Goal: Check status

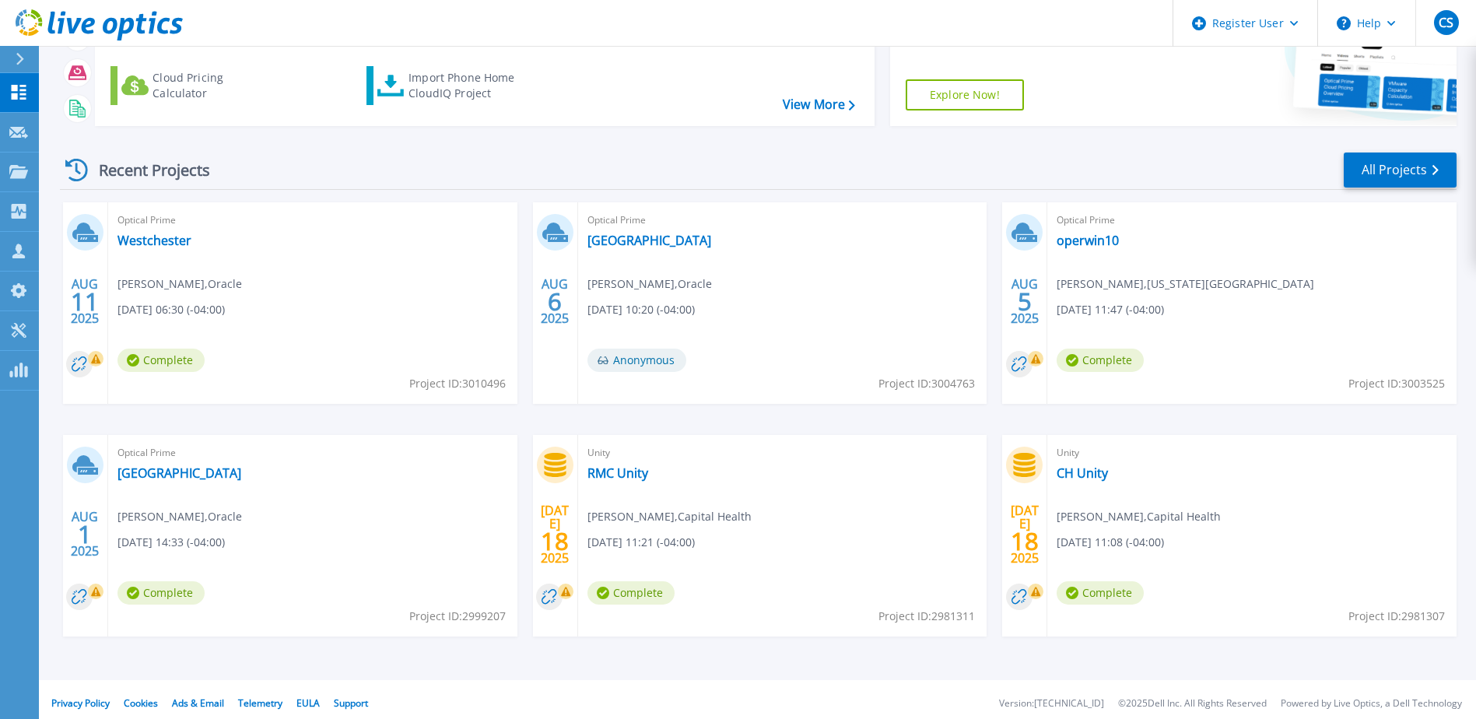
scroll to position [143, 0]
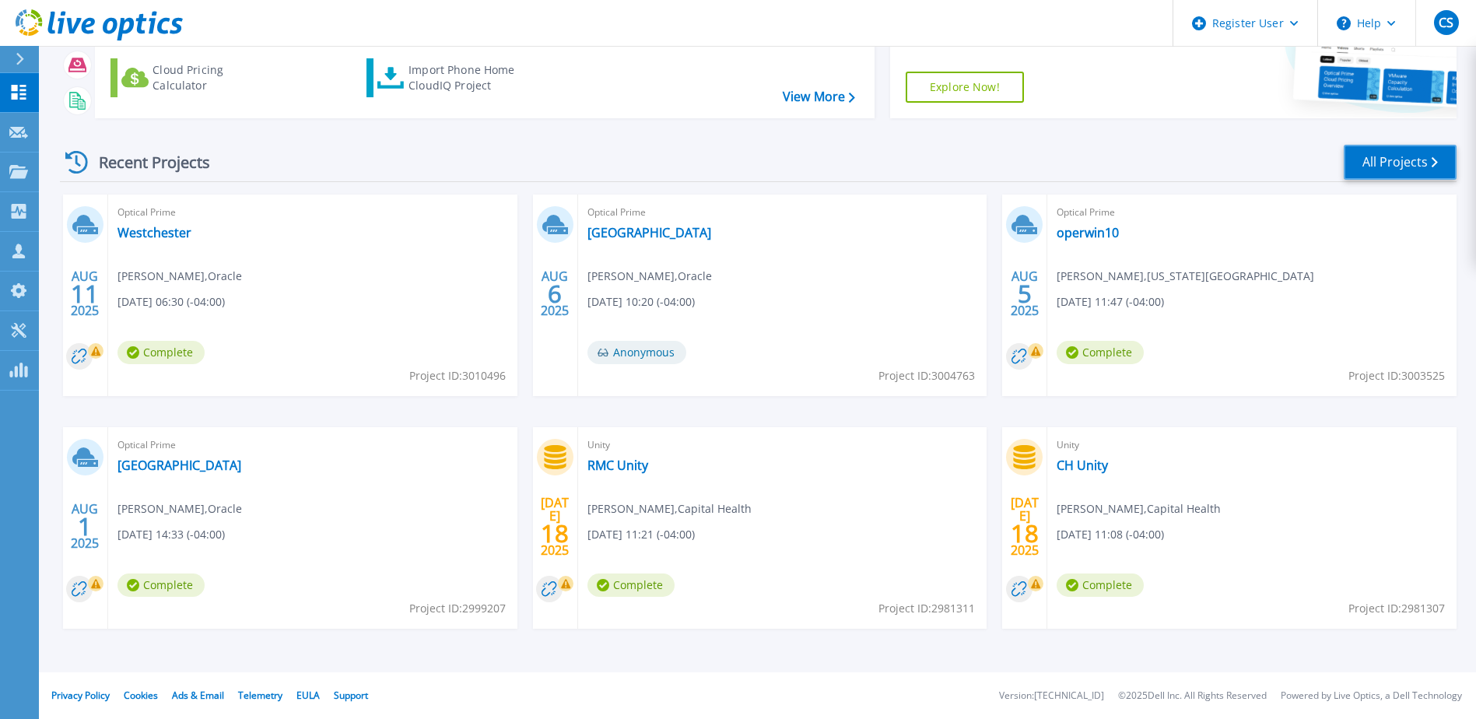
click at [1381, 163] on link "All Projects" at bounding box center [1400, 162] width 113 height 35
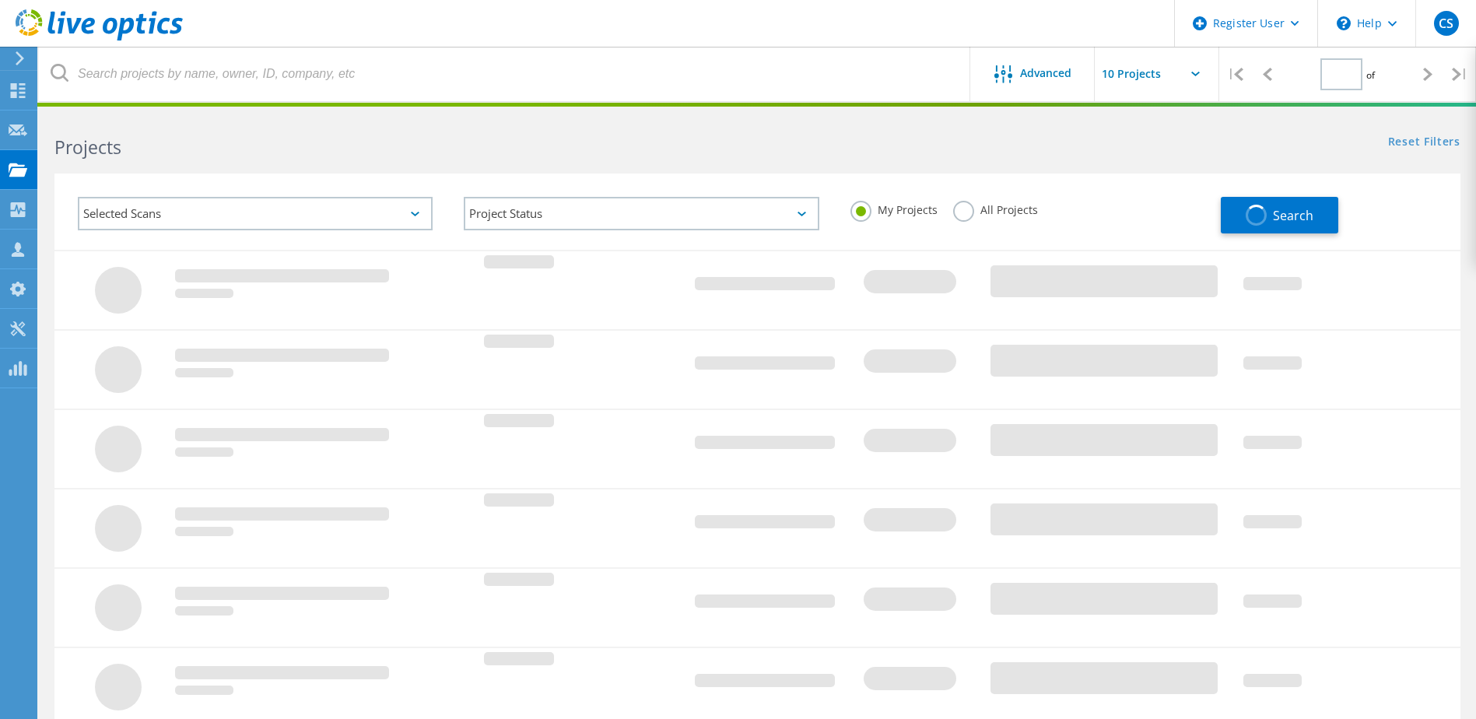
type input "1"
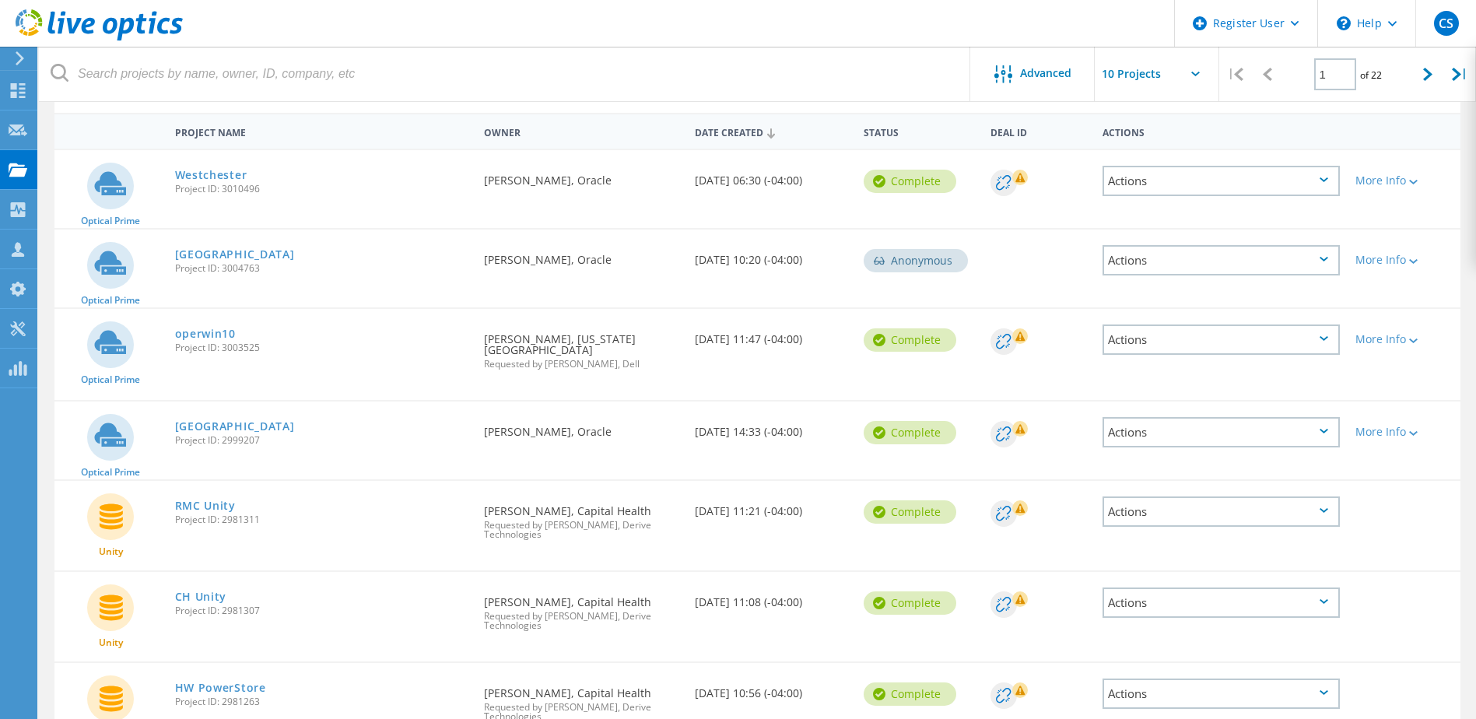
scroll to position [156, 0]
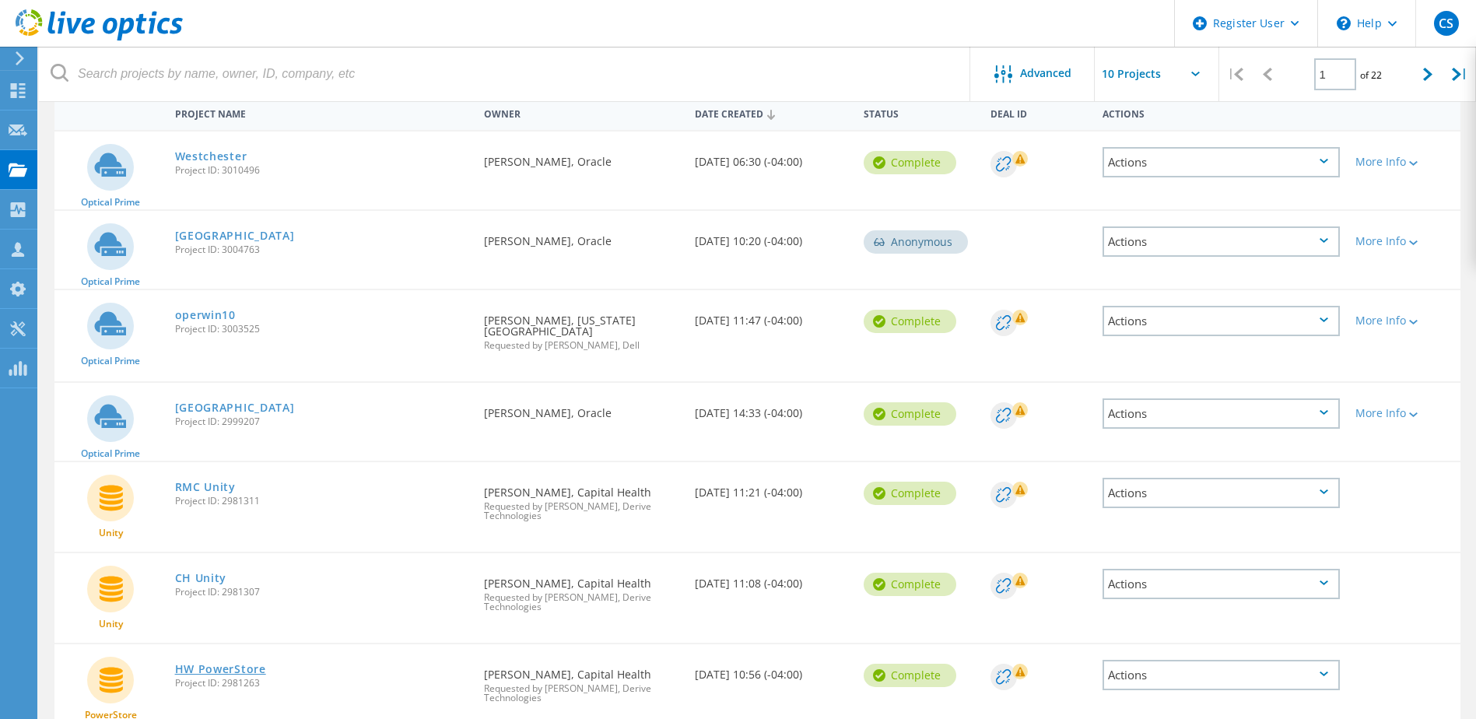
click at [256, 672] on link "HW PowerStore" at bounding box center [220, 669] width 91 height 11
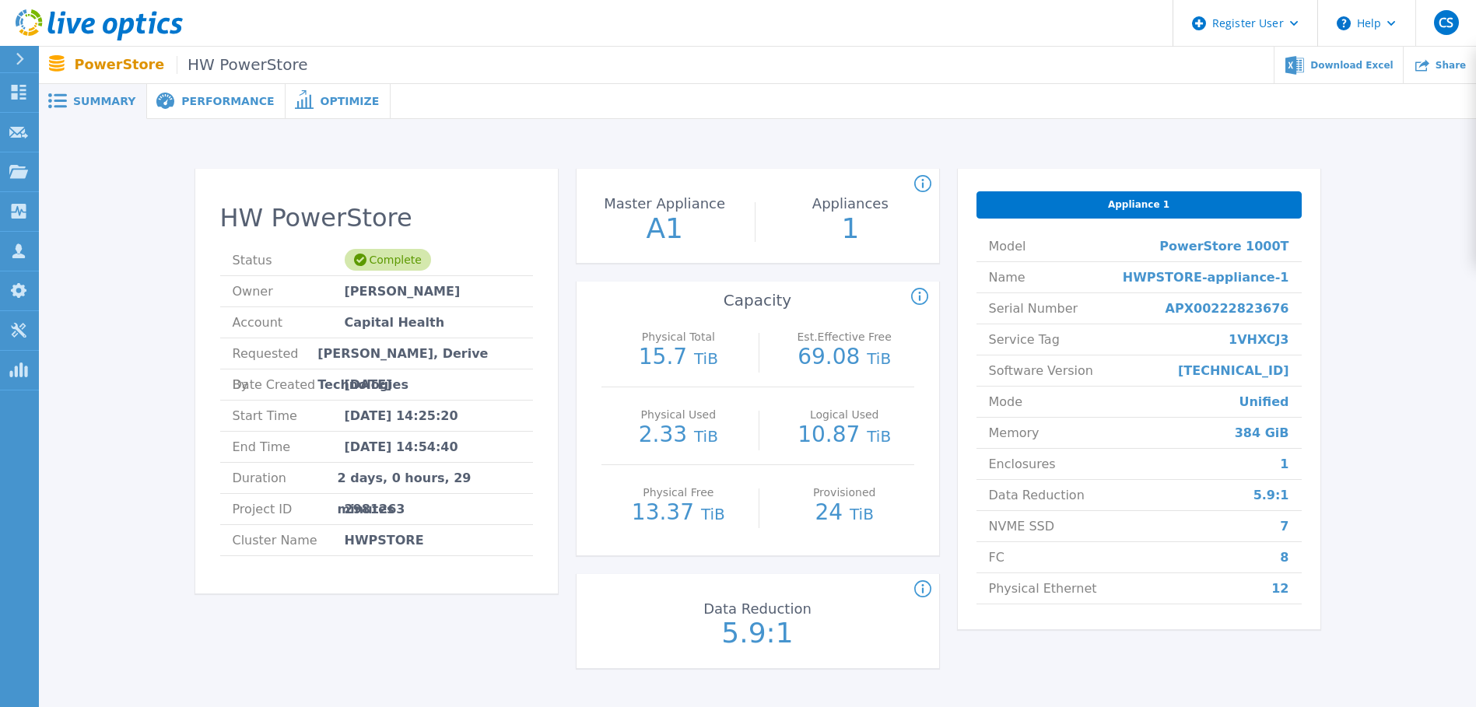
click at [193, 97] on span "Performance" at bounding box center [227, 101] width 93 height 11
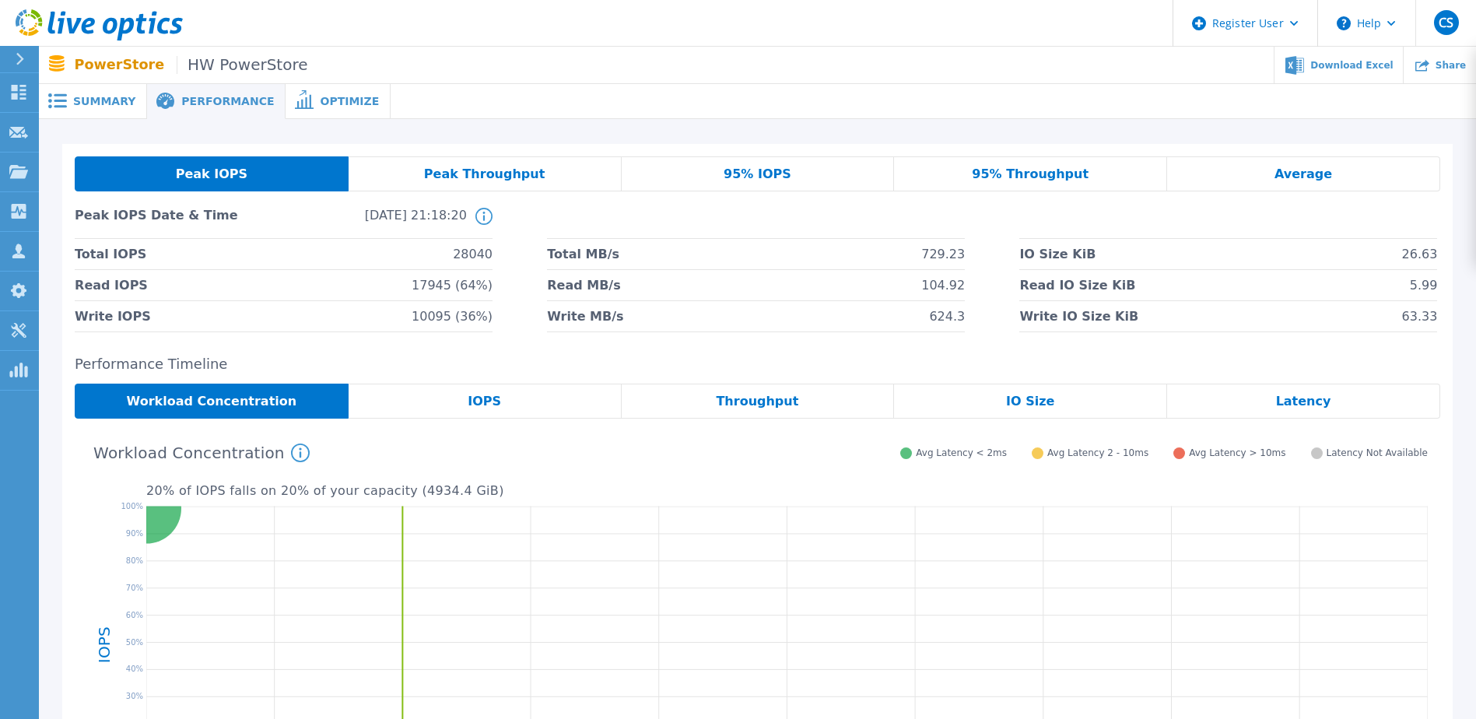
click at [484, 172] on span "Peak Throughput" at bounding box center [484, 174] width 121 height 12
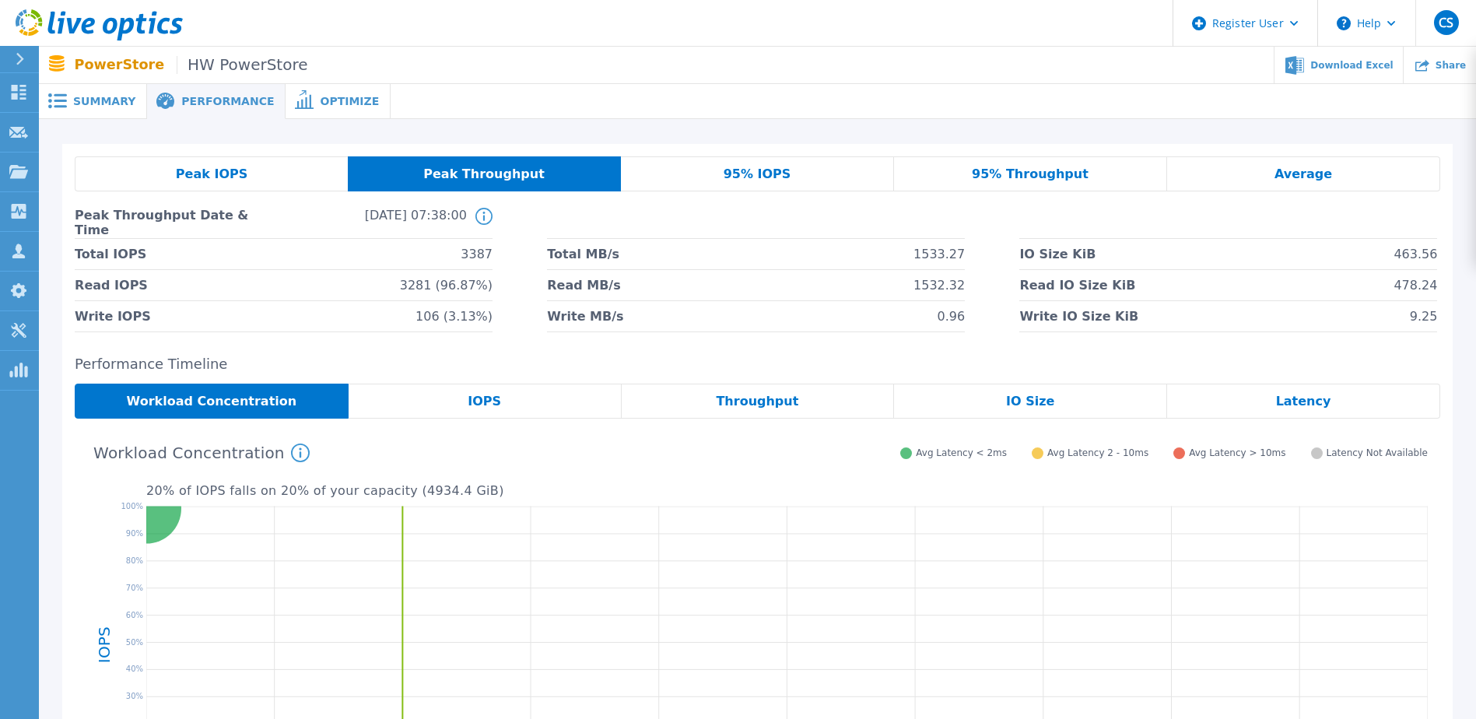
click at [785, 179] on div "95% IOPS" at bounding box center [757, 173] width 273 height 35
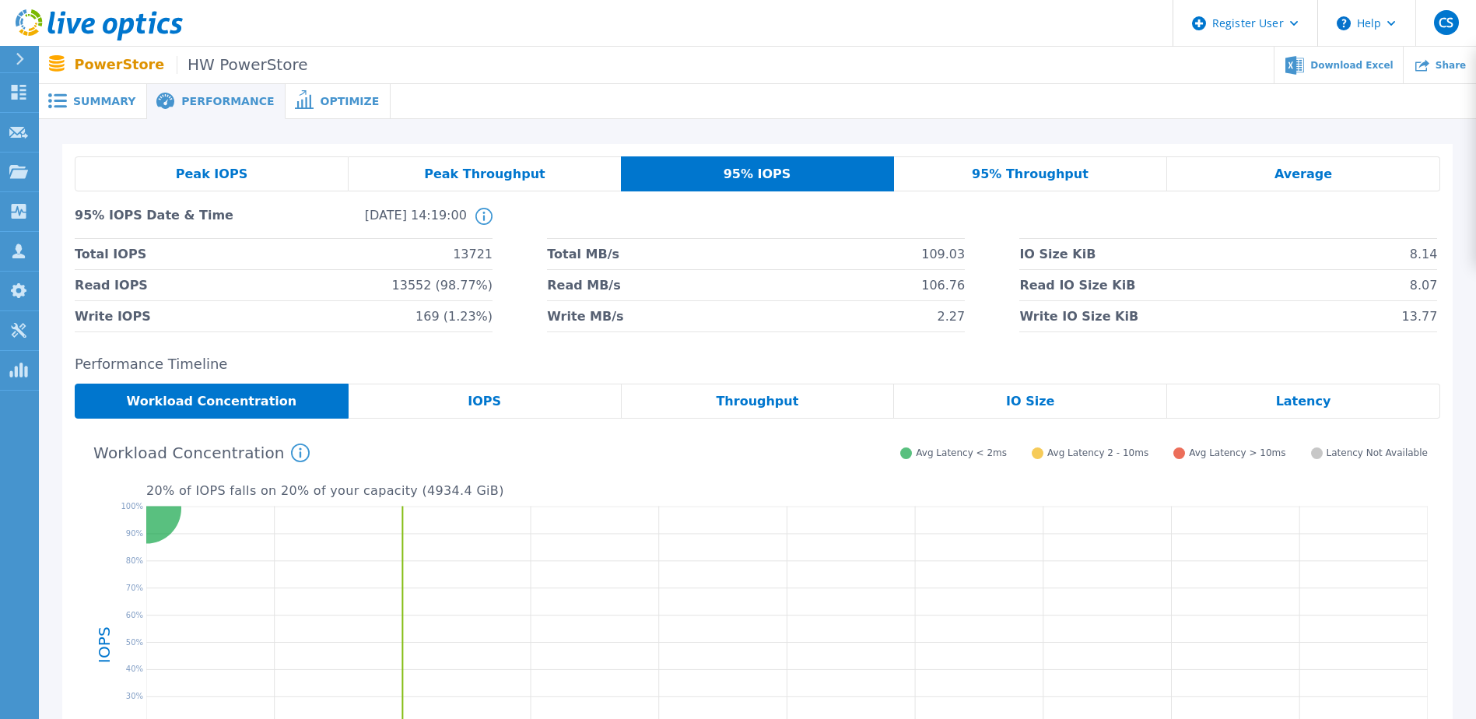
click at [1013, 170] on span "95% Throughput" at bounding box center [1030, 174] width 117 height 12
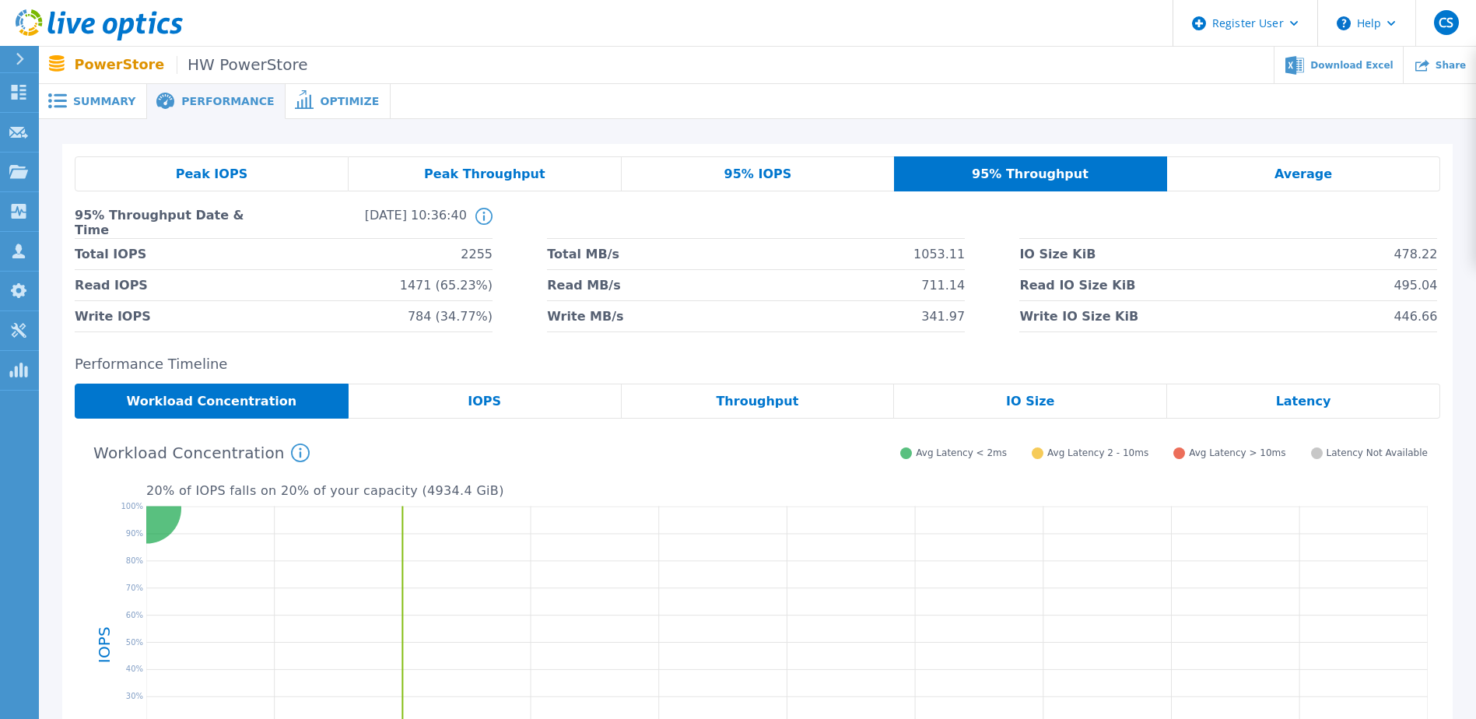
click at [1302, 548] on icon at bounding box center [787, 645] width 1282 height 292
